Goal: Register for event/course

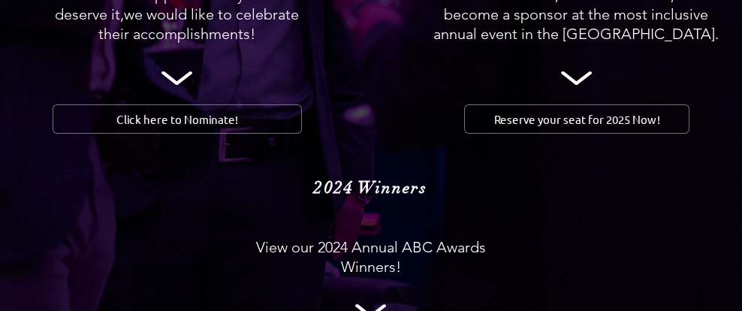
scroll to position [1656, 0]
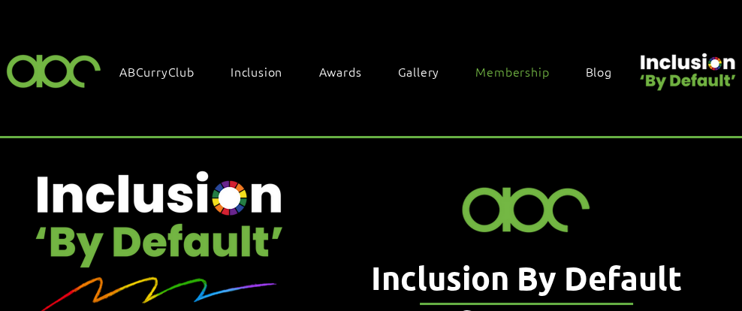
click at [541, 90] on div "Membership" at bounding box center [520, 75] width 110 height 38
